Goal: Navigation & Orientation: Find specific page/section

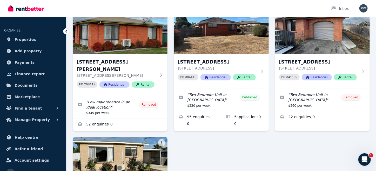
scroll to position [79, 0]
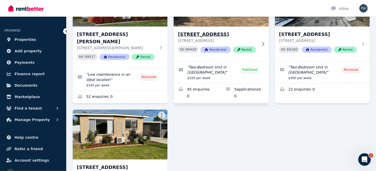
click at [205, 33] on h3 "1/50 Malcombe St, Longford" at bounding box center [217, 34] width 79 height 7
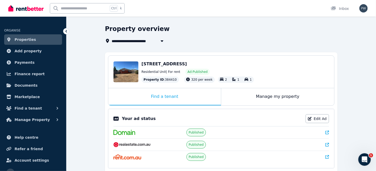
scroll to position [13, 0]
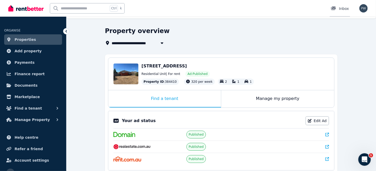
click at [339, 9] on div at bounding box center [335, 8] width 8 height 5
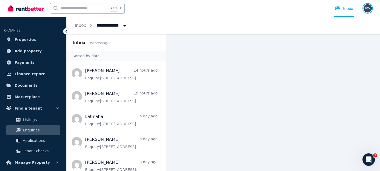
click at [367, 8] on img "button" at bounding box center [367, 8] width 8 height 8
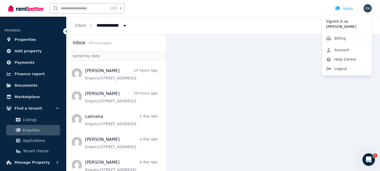
click at [338, 67] on span "Logout" at bounding box center [347, 68] width 50 height 9
click at [336, 69] on span "Logout" at bounding box center [347, 68] width 50 height 9
